Goal: Task Accomplishment & Management: Complete application form

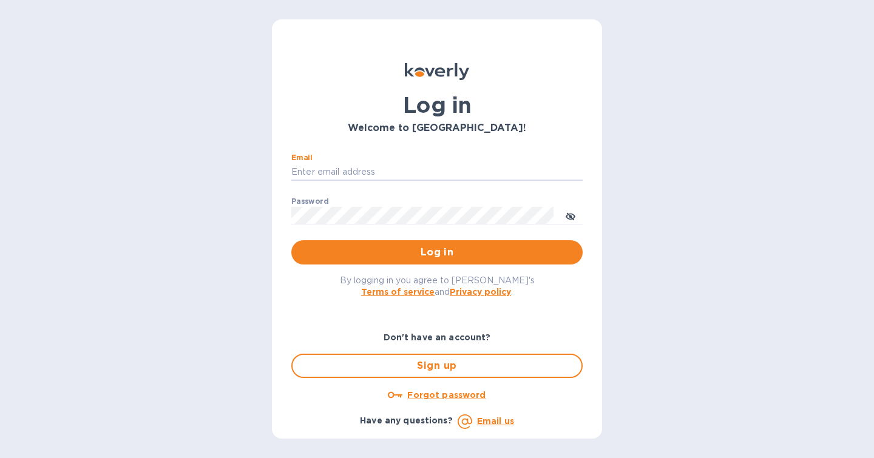
type input "[PERSON_NAME][EMAIL_ADDRESS][DOMAIN_NAME]"
click at [437, 252] on button "Log in" at bounding box center [436, 252] width 291 height 24
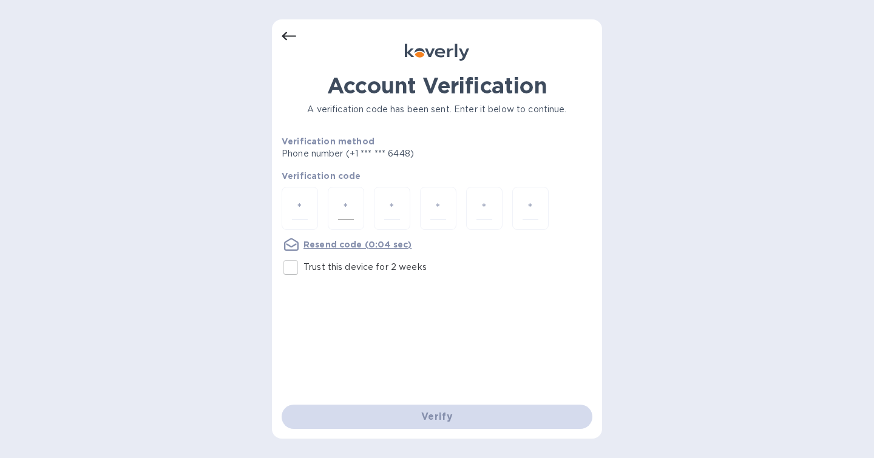
scroll to position [1, 0]
click at [306, 203] on input "number" at bounding box center [300, 208] width 16 height 22
type input "3"
type input "2"
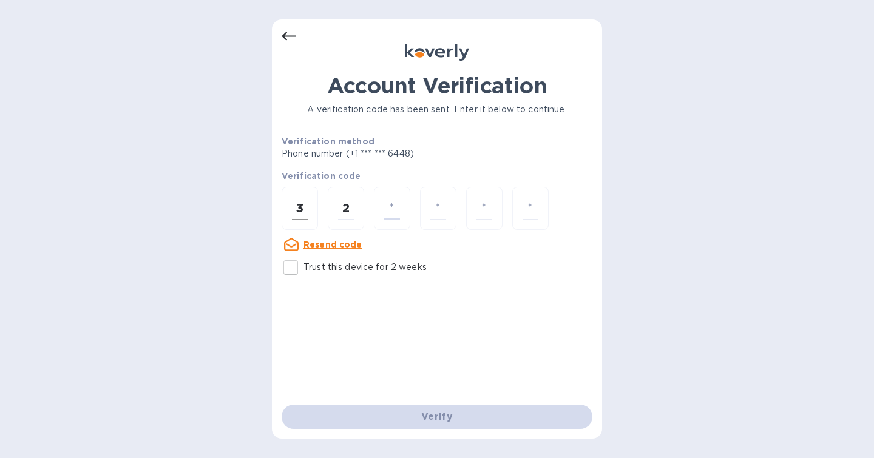
type input "1"
type input "2"
type input "8"
type input "9"
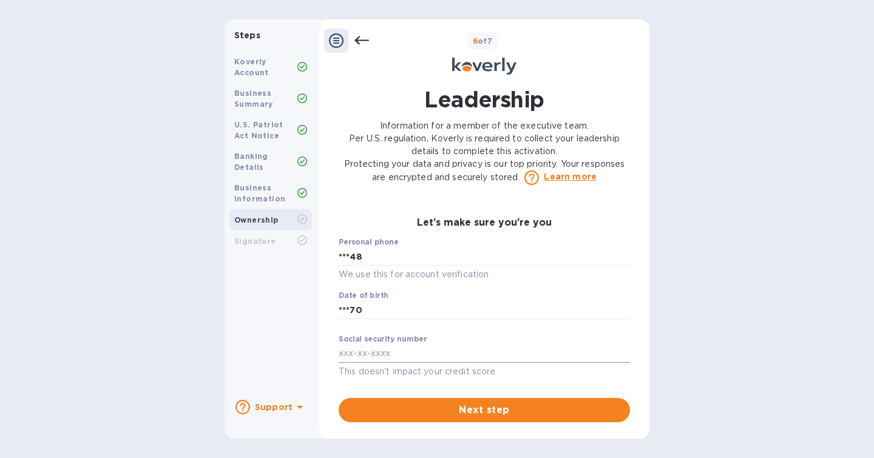
click at [422, 359] on input "text" at bounding box center [484, 354] width 291 height 18
drag, startPoint x: 368, startPoint y: 311, endPoint x: 318, endPoint y: 311, distance: 50.4
type input "***70"
type input "***74"
click at [425, 353] on input "text" at bounding box center [484, 354] width 291 height 18
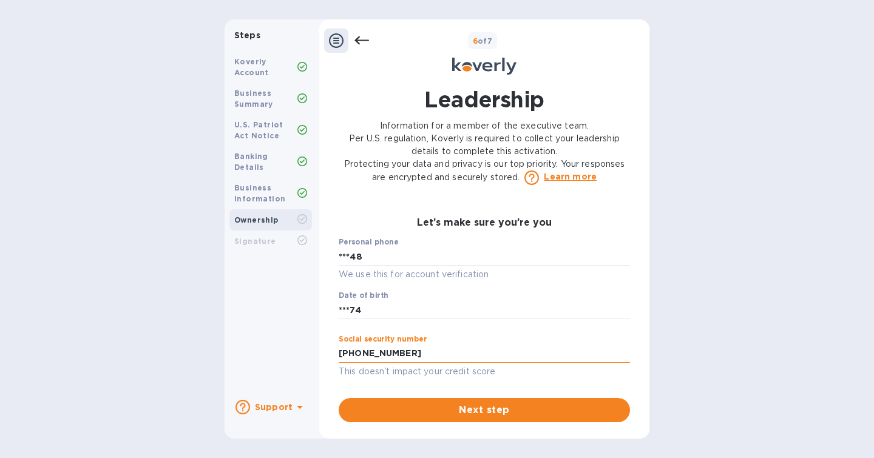
type input "055-91-7082"
